Goal: Task Accomplishment & Management: Manage account settings

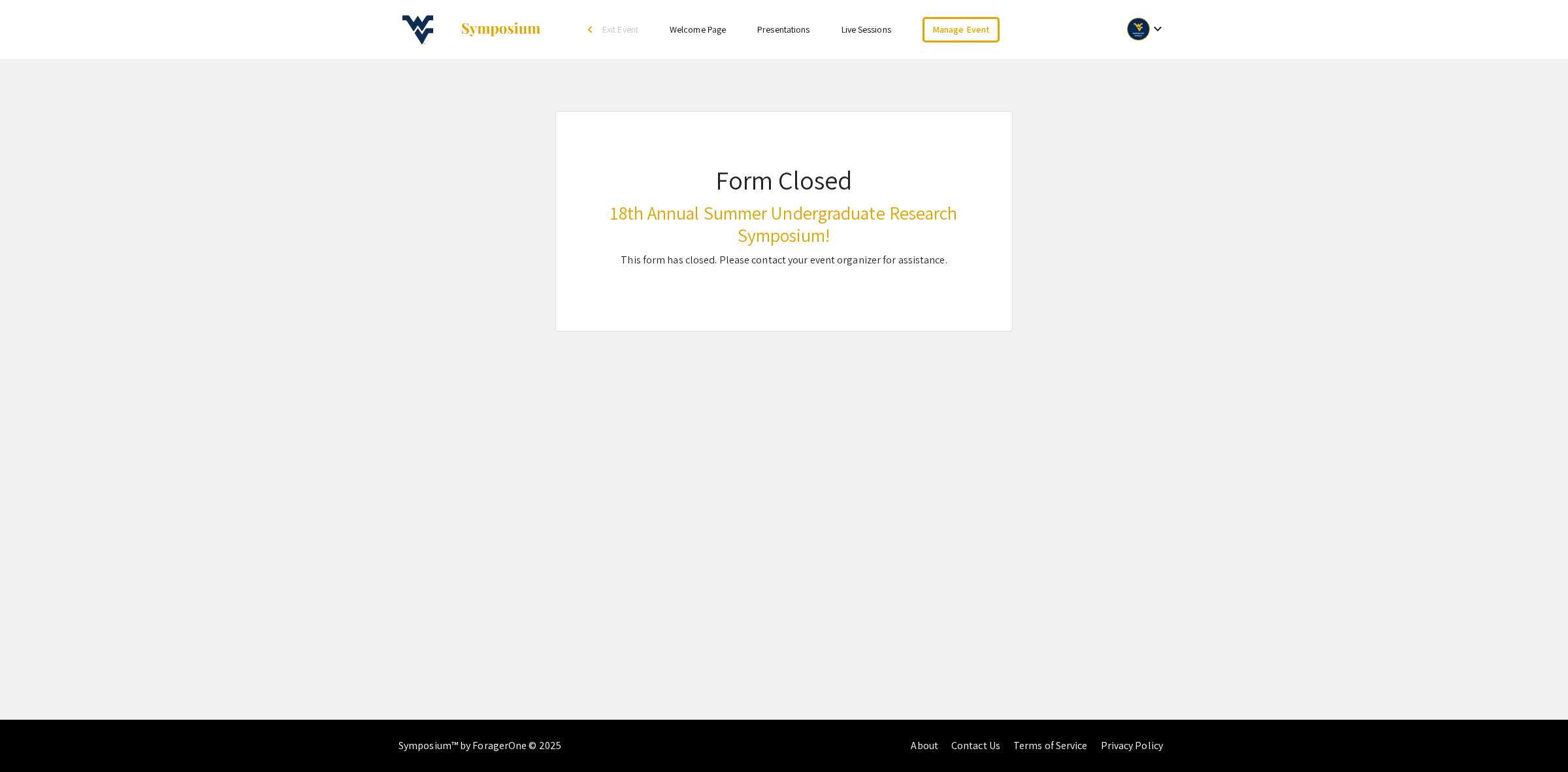
click at [1160, 28] on mat-icon "keyboard_arrow_down" at bounding box center [1157, 28] width 15 height 15
click at [1147, 66] on button "My Account" at bounding box center [1153, 64] width 80 height 31
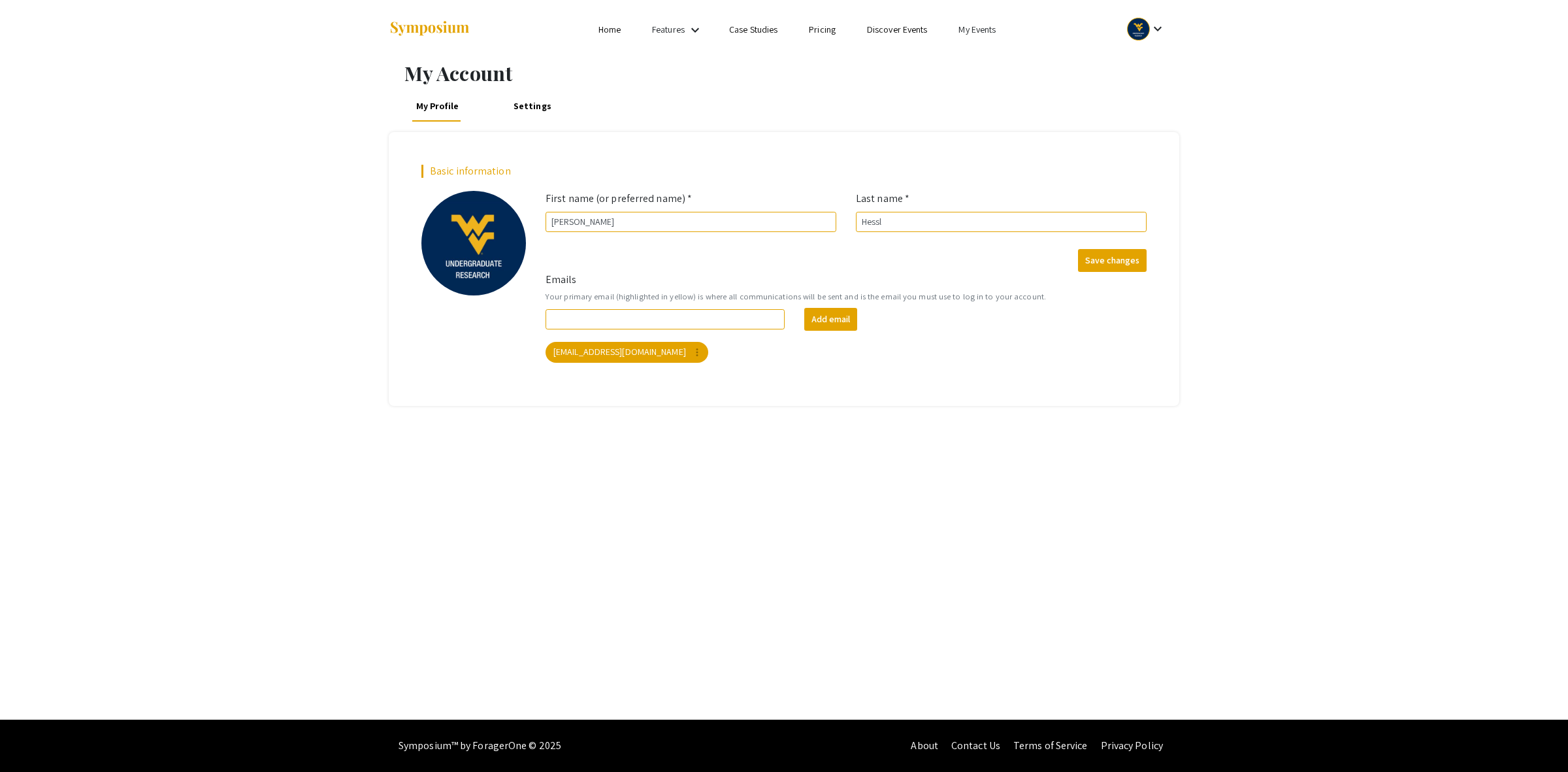
click at [978, 27] on link "My Events" at bounding box center [977, 29] width 37 height 12
click at [989, 61] on button "Events I've organized" at bounding box center [998, 58] width 112 height 31
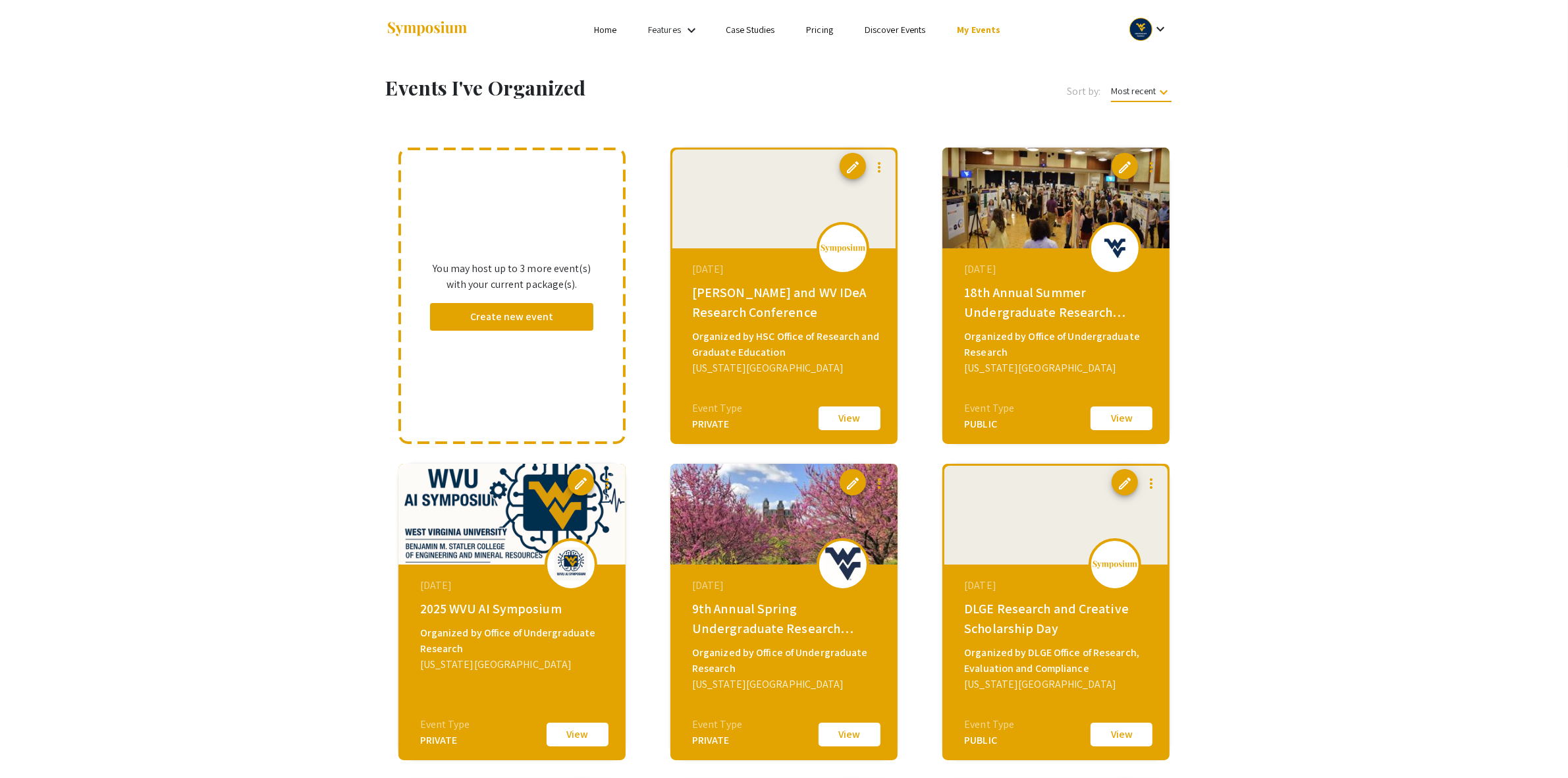
click at [1117, 422] on button "View" at bounding box center [1121, 418] width 66 height 28
